Goal: Complete application form: Complete application form

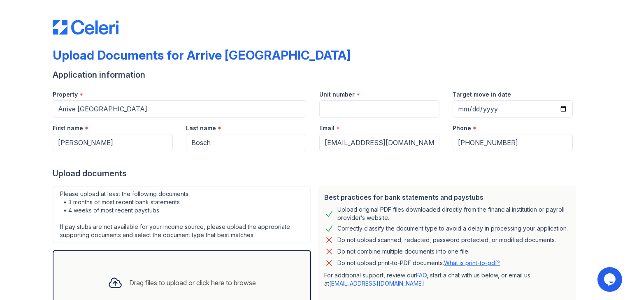
scroll to position [8, 0]
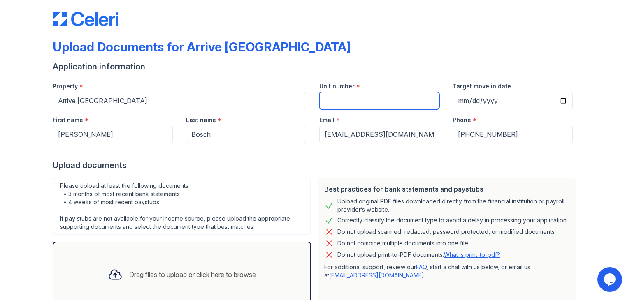
click at [342, 103] on input "Unit number" at bounding box center [379, 100] width 120 height 17
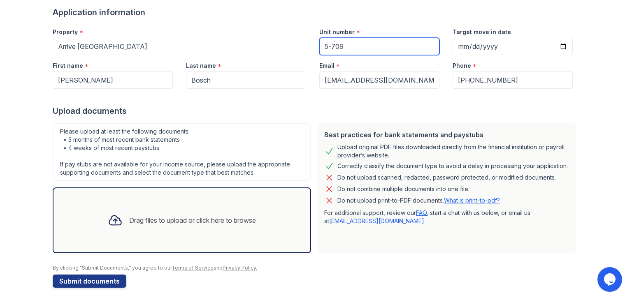
scroll to position [66, 0]
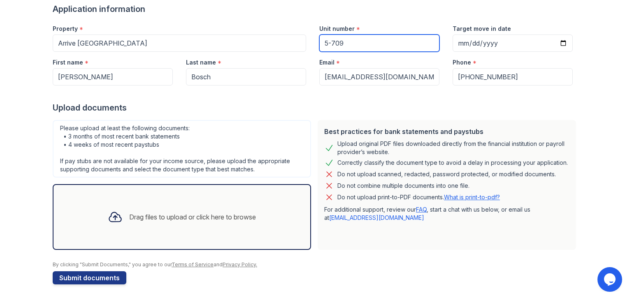
type input "5-709"
click at [150, 212] on div "Drag files to upload or click here to browse" at bounding box center [192, 217] width 127 height 10
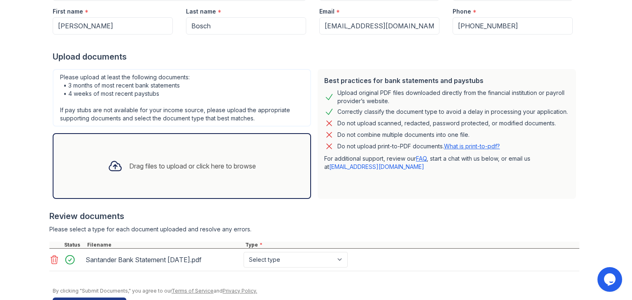
scroll to position [118, 0]
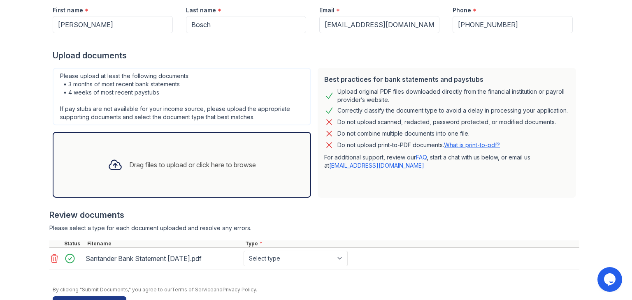
click at [177, 158] on div "Drag files to upload or click here to browse" at bounding box center [181, 165] width 161 height 28
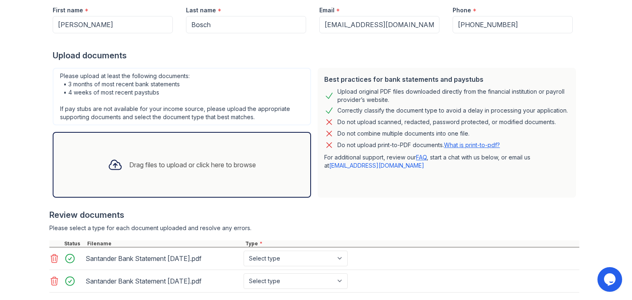
click at [179, 177] on div "Drag files to upload or click here to browse" at bounding box center [181, 165] width 161 height 28
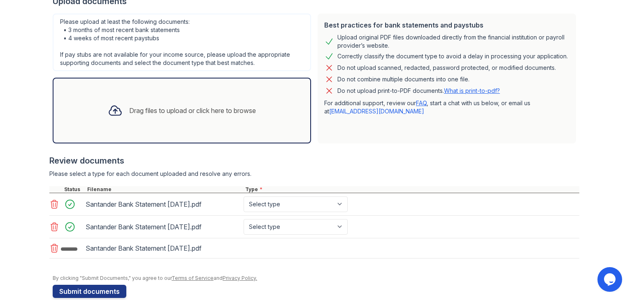
scroll to position [173, 0]
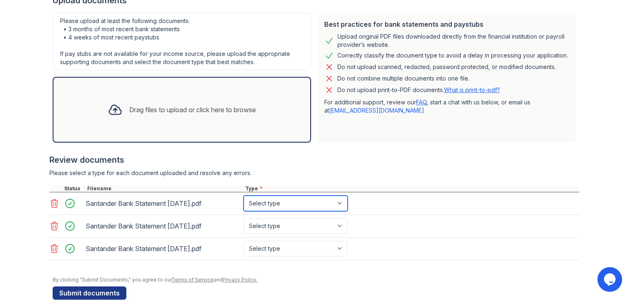
click at [318, 201] on select "Select type Paystub Bank Statement Offer Letter Tax Documents Benefit Award Let…" at bounding box center [296, 204] width 104 height 16
select select "bank_statement"
click at [244, 196] on select "Select type Paystub Bank Statement Offer Letter Tax Documents Benefit Award Let…" at bounding box center [296, 204] width 104 height 16
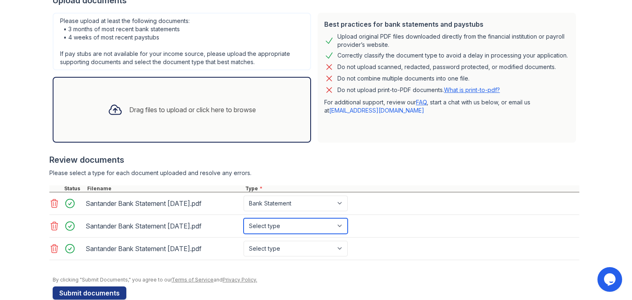
click at [305, 224] on select "Select type Paystub Bank Statement Offer Letter Tax Documents Benefit Award Let…" at bounding box center [296, 227] width 104 height 16
select select "bank_statement"
click at [244, 219] on select "Select type Paystub Bank Statement Offer Letter Tax Documents Benefit Award Let…" at bounding box center [296, 227] width 104 height 16
click at [294, 243] on select "Select type Paystub Bank Statement Offer Letter Tax Documents Benefit Award Let…" at bounding box center [296, 249] width 104 height 16
select select "bank_statement"
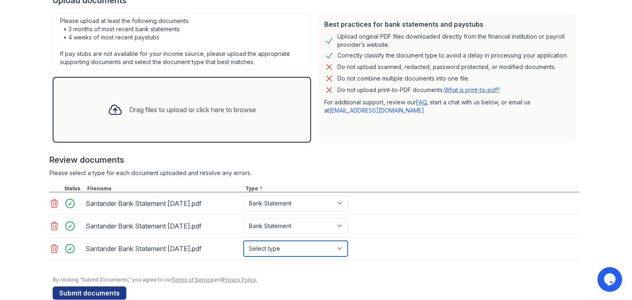
click at [244, 241] on select "Select type Paystub Bank Statement Offer Letter Tax Documents Benefit Award Let…" at bounding box center [296, 249] width 104 height 16
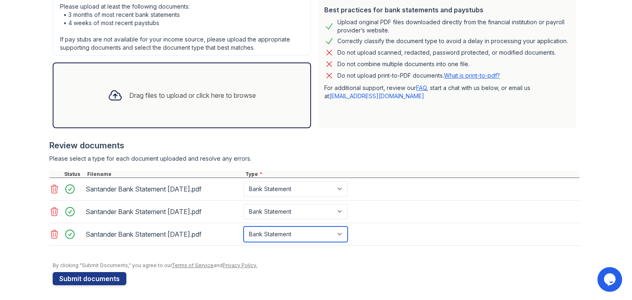
scroll to position [186, 0]
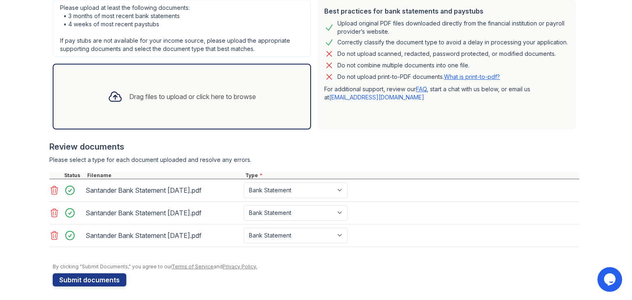
click at [158, 109] on div "Drag files to upload or click here to browse" at bounding box center [181, 97] width 161 height 28
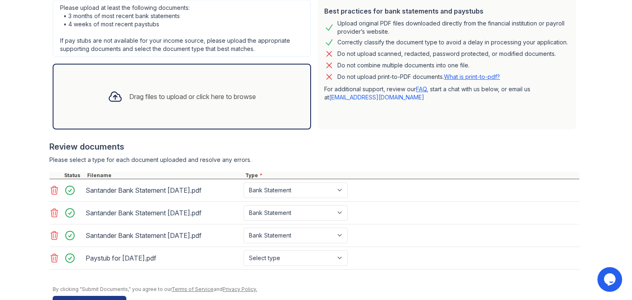
click at [49, 257] on icon at bounding box center [54, 259] width 10 height 10
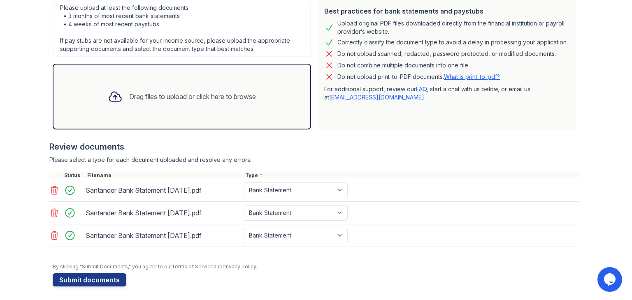
click at [172, 102] on div "Drag files to upload or click here to browse" at bounding box center [181, 97] width 161 height 28
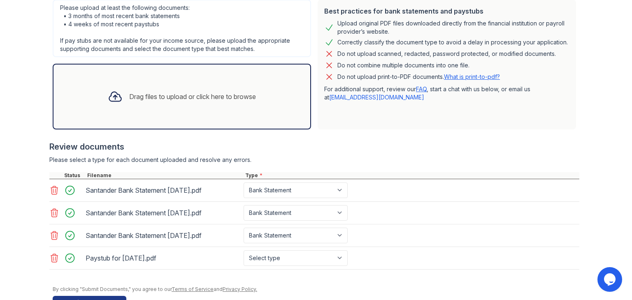
scroll to position [210, 0]
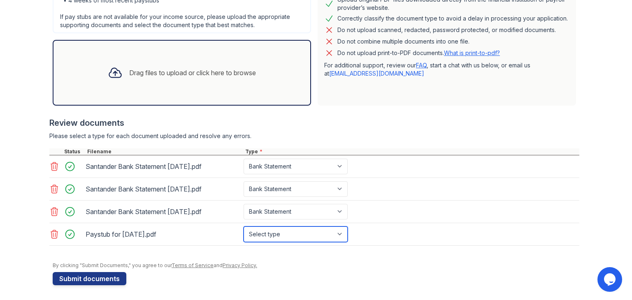
click at [285, 231] on select "Select type Paystub Bank Statement Offer Letter Tax Documents Benefit Award Let…" at bounding box center [296, 235] width 104 height 16
select select "paystub"
click at [244, 227] on select "Select type Paystub Bank Statement Offer Letter Tax Documents Benefit Award Let…" at bounding box center [296, 235] width 104 height 16
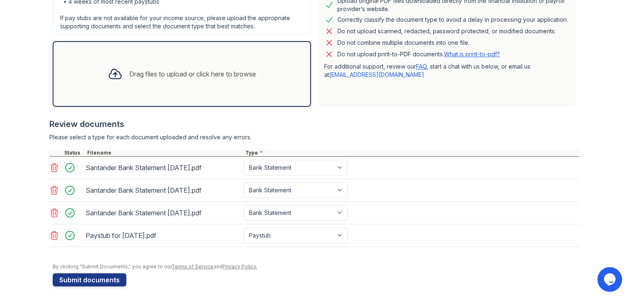
click at [195, 74] on div "Drag files to upload or click here to browse" at bounding box center [192, 74] width 127 height 10
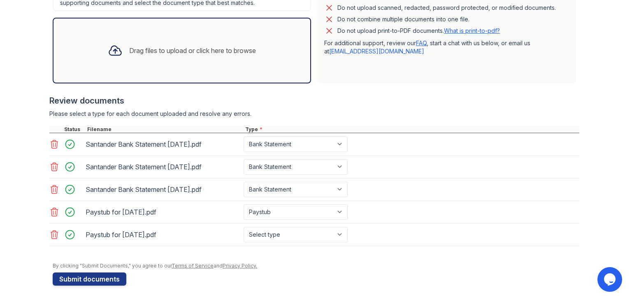
scroll to position [232, 0]
click at [67, 278] on button "Submit documents" at bounding box center [90, 279] width 74 height 13
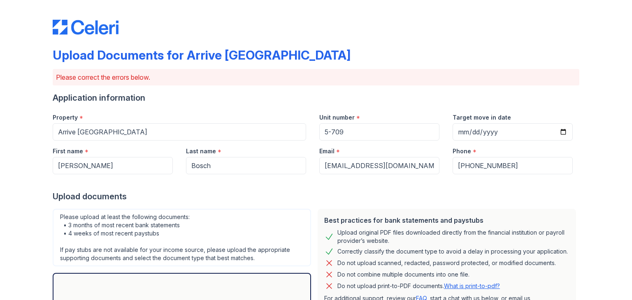
scroll to position [256, 0]
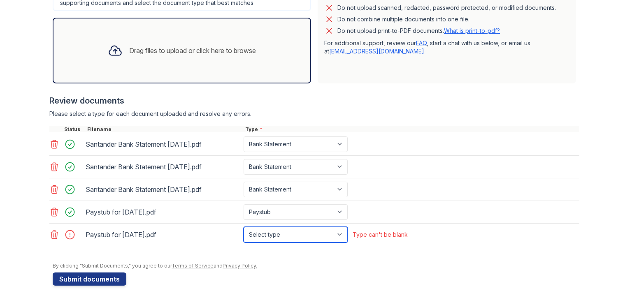
click at [333, 234] on select "Select type Paystub Bank Statement Offer Letter Tax Documents Benefit Award Let…" at bounding box center [296, 235] width 104 height 16
select select "paystub"
click at [244, 227] on select "Select type Paystub Bank Statement Offer Letter Tax Documents Benefit Award Let…" at bounding box center [296, 235] width 104 height 16
click at [182, 58] on div "Drag files to upload or click here to browse" at bounding box center [181, 51] width 161 height 28
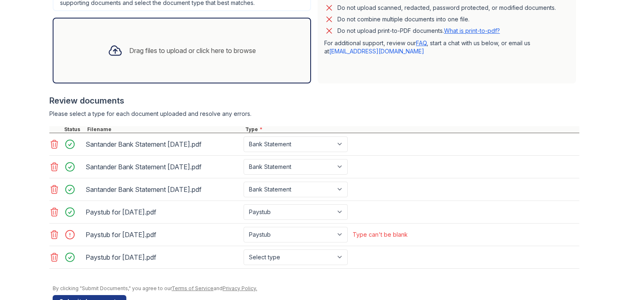
scroll to position [278, 0]
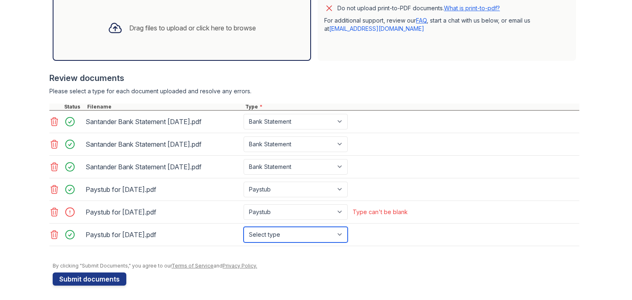
click at [256, 233] on select "Select type Paystub Bank Statement Offer Letter Tax Documents Benefit Award Let…" at bounding box center [296, 235] width 104 height 16
select select "paystub"
click at [244, 227] on select "Select type Paystub Bank Statement Offer Letter Tax Documents Benefit Award Let…" at bounding box center [296, 235] width 104 height 16
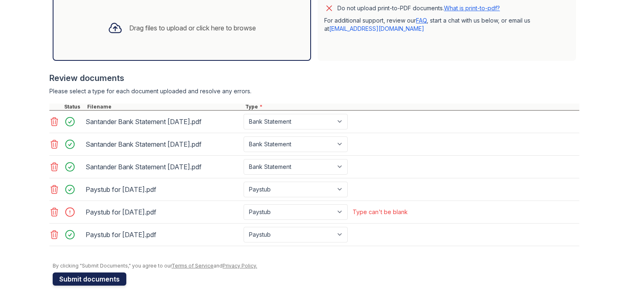
click at [84, 273] on button "Submit documents" at bounding box center [90, 279] width 74 height 13
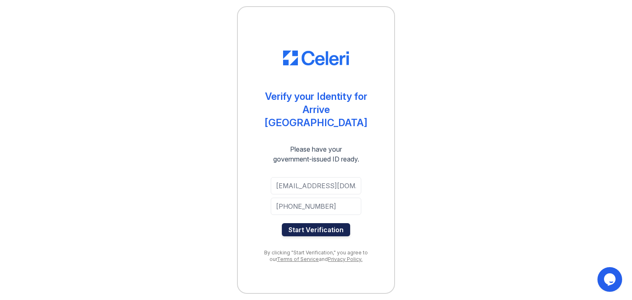
click at [309, 227] on button "Start Verification" at bounding box center [316, 230] width 68 height 13
